Goal: Information Seeking & Learning: Learn about a topic

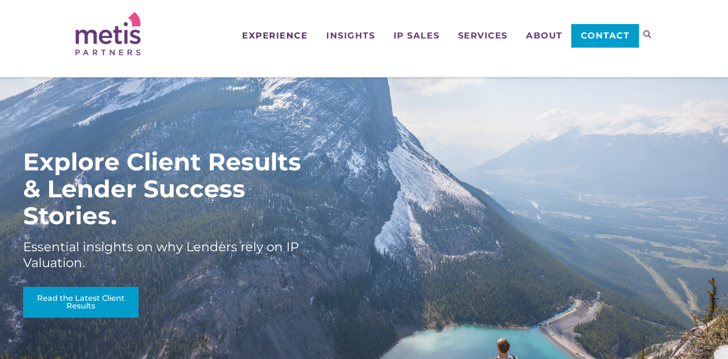
click at [280, 28] on link "Experience" at bounding box center [274, 20] width 84 height 40
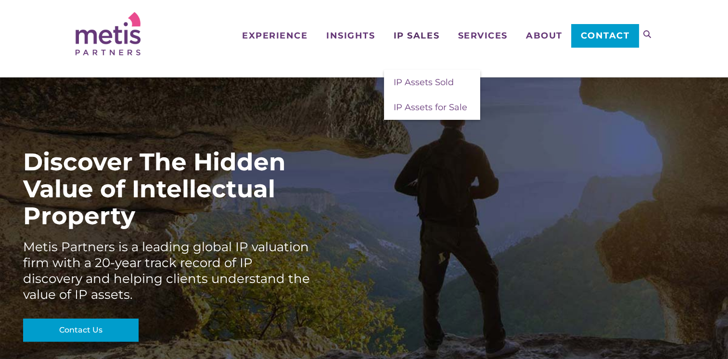
click at [409, 28] on link "IP Sales" at bounding box center [416, 20] width 64 height 40
click at [292, 39] on span "Experience" at bounding box center [274, 35] width 65 height 9
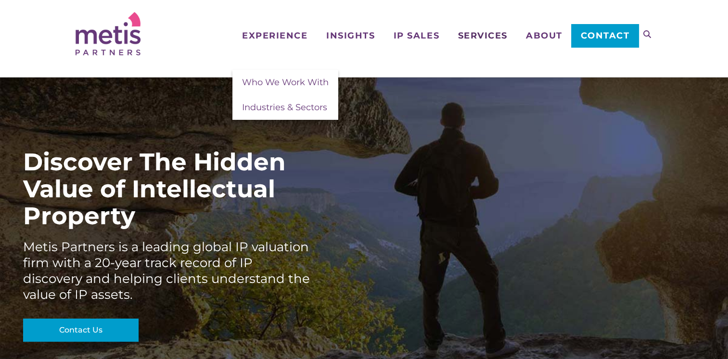
click at [484, 36] on span "Services" at bounding box center [482, 35] width 50 height 9
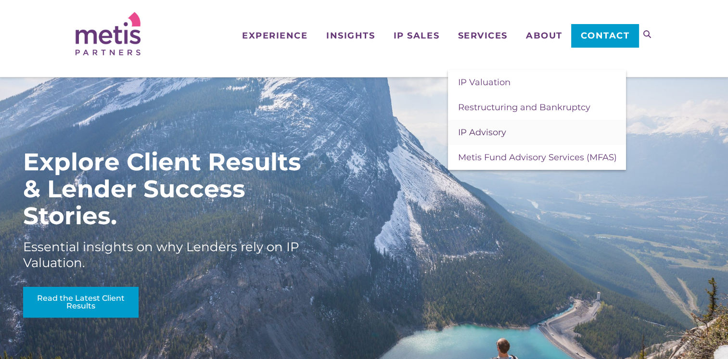
click at [487, 129] on span "IP Advisory" at bounding box center [481, 132] width 48 height 11
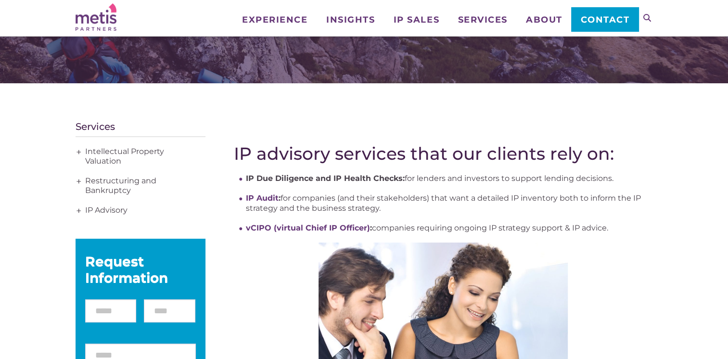
scroll to position [48, 0]
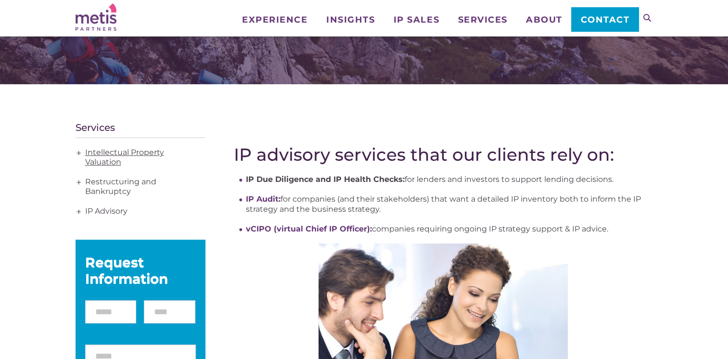
click at [123, 152] on link "Intellectual Property Valuation" at bounding box center [140, 157] width 130 height 29
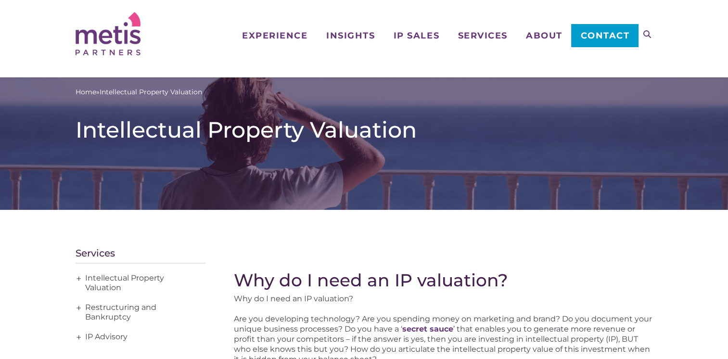
drag, startPoint x: 10, startPoint y: 37, endPoint x: 54, endPoint y: 24, distance: 46.1
click at [10, 35] on div "Navigation Experience Who We Work With Industries & Sectors Insights Articles/I…" at bounding box center [364, 38] width 728 height 77
click at [24, 17] on div "Navigation Experience Who We Work With Industries & Sectors Insights Articles/I…" at bounding box center [364, 38] width 728 height 77
